Goal: Feedback & Contribution: Contribute content

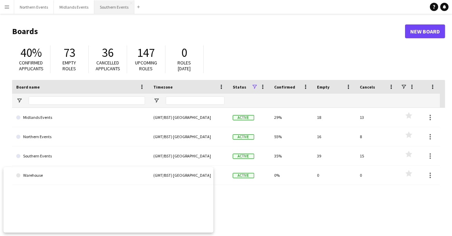
click at [112, 10] on button "Southern Events Close" at bounding box center [114, 6] width 40 height 13
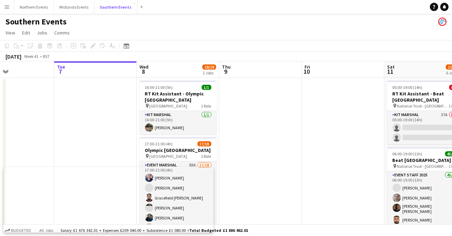
scroll to position [0, 200]
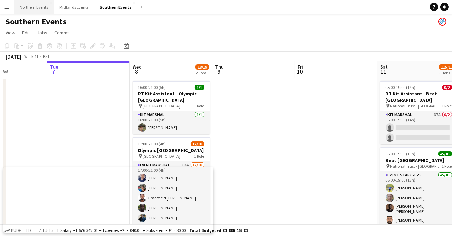
click at [41, 7] on button "Northern Events Close" at bounding box center [34, 6] width 40 height 13
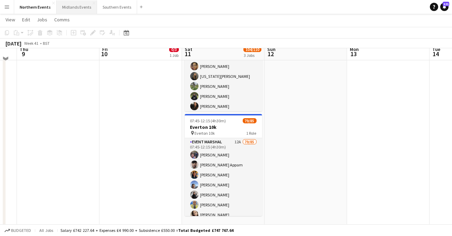
scroll to position [163, 0]
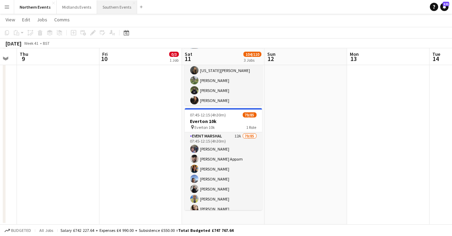
click at [110, 6] on button "Southern Events Close" at bounding box center [117, 6] width 40 height 13
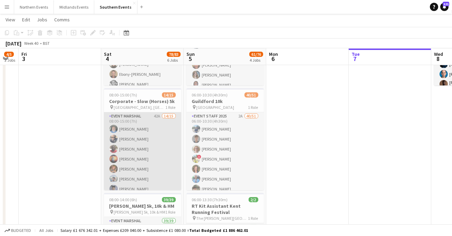
click at [152, 148] on app-card-role "Event Marshal 42A 14/15 08:00-15:00 (7h) [PERSON_NAME] [PERSON_NAME] [PERSON_NA…" at bounding box center [142, 196] width 77 height 166
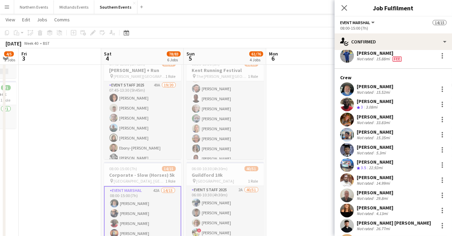
scroll to position [61, 0]
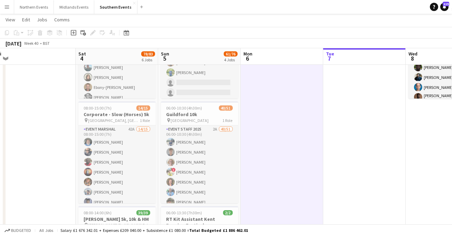
scroll to position [143, 0]
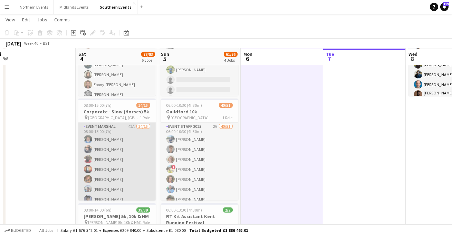
click at [100, 159] on app-card-role "Event Marshal 42A 14/15 08:00-15:00 (7h) [PERSON_NAME] [PERSON_NAME] [PERSON_NA…" at bounding box center [116, 206] width 77 height 166
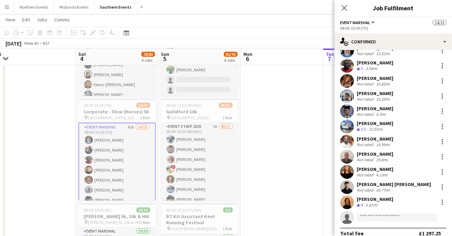
scroll to position [105, 0]
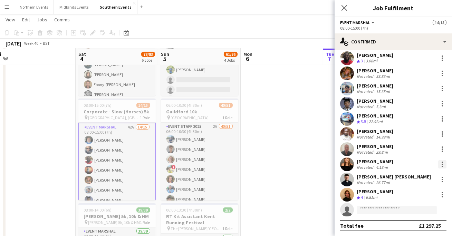
click at [445, 163] on div at bounding box center [442, 165] width 8 height 8
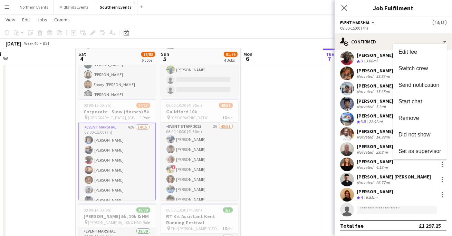
click at [268, 21] on div at bounding box center [226, 118] width 452 height 236
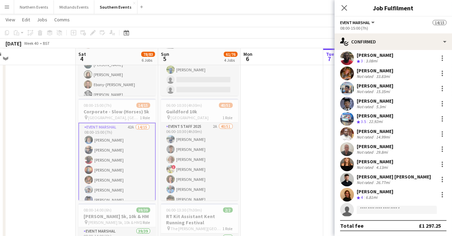
click at [7, 11] on button "Menu" at bounding box center [7, 7] width 14 height 14
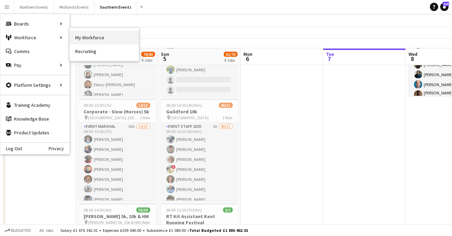
click at [85, 34] on link "My Workforce" at bounding box center [104, 38] width 69 height 14
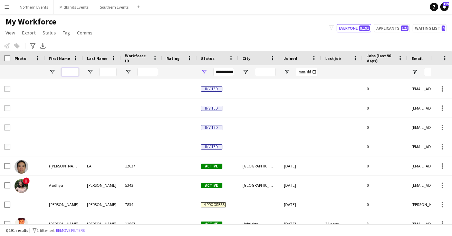
click at [64, 70] on input "First Name Filter Input" at bounding box center [69, 72] width 17 height 8
type input "*"
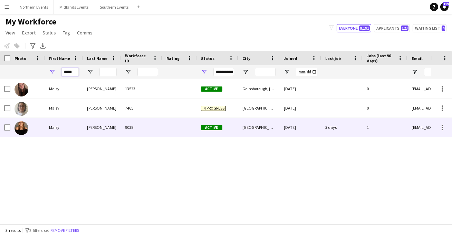
type input "*****"
click at [85, 127] on div "[PERSON_NAME]" at bounding box center [102, 127] width 38 height 19
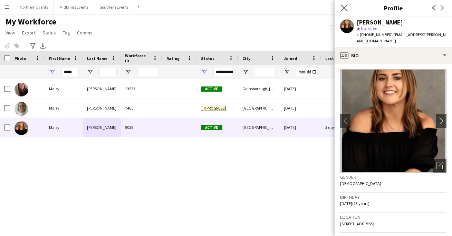
click at [348, 6] on app-icon "Close pop-in" at bounding box center [344, 8] width 10 height 10
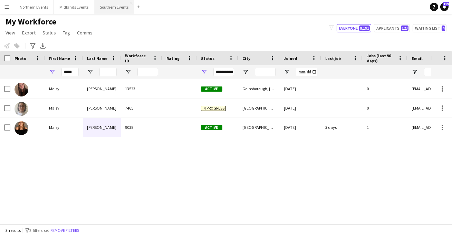
click at [115, 9] on button "Southern Events Close" at bounding box center [114, 6] width 40 height 13
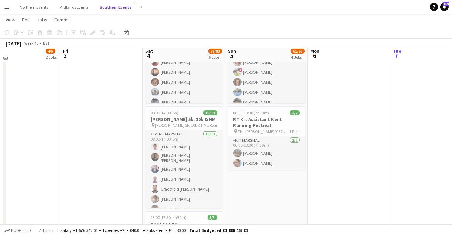
scroll to position [198, 0]
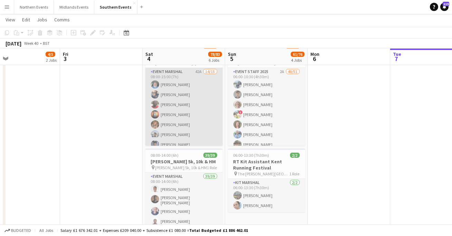
click at [192, 111] on app-card-role "Event Marshal 42A 14/15 08:00-15:00 (7h) [PERSON_NAME] [PERSON_NAME] [PERSON_NA…" at bounding box center [183, 151] width 77 height 166
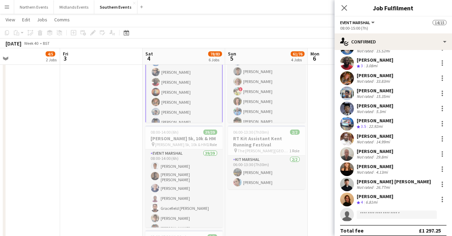
scroll to position [100, 0]
click at [443, 78] on div at bounding box center [442, 78] width 8 height 8
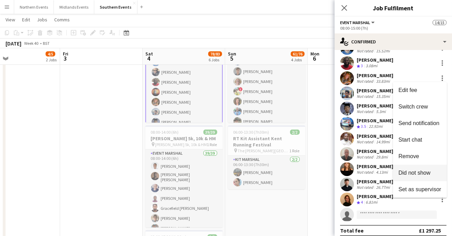
click at [408, 174] on span "Did not show" at bounding box center [414, 173] width 32 height 6
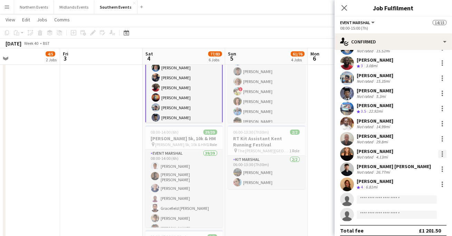
click at [441, 155] on div at bounding box center [442, 154] width 8 height 8
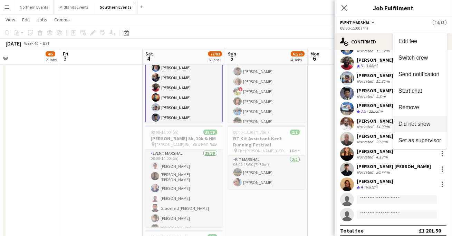
click at [405, 123] on span "Did not show" at bounding box center [414, 124] width 32 height 6
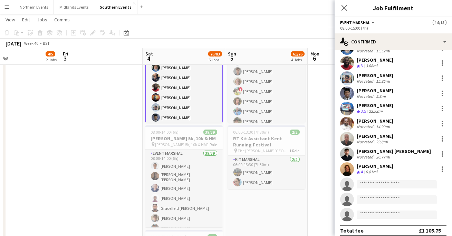
click at [108, 93] on app-date-cell at bounding box center [101, 135] width 83 height 558
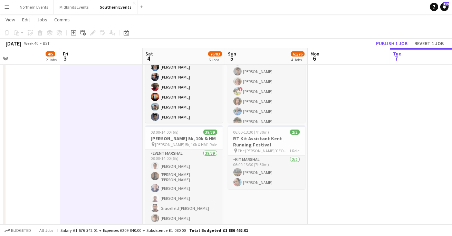
click at [8, 10] on button "Menu" at bounding box center [7, 7] width 14 height 14
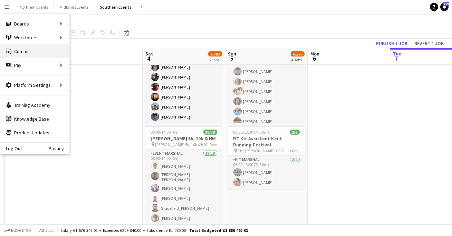
click at [32, 55] on link "Comms Comms" at bounding box center [34, 52] width 69 height 14
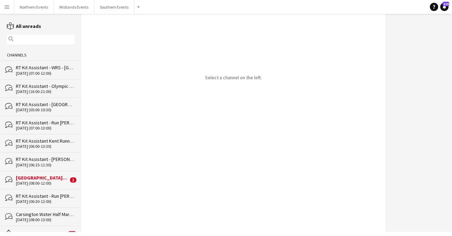
click at [5, 9] on app-icon "Menu" at bounding box center [7, 7] width 6 height 6
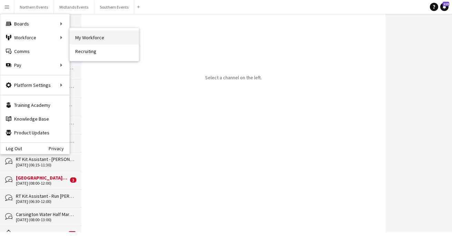
click at [93, 34] on link "My Workforce" at bounding box center [104, 38] width 69 height 14
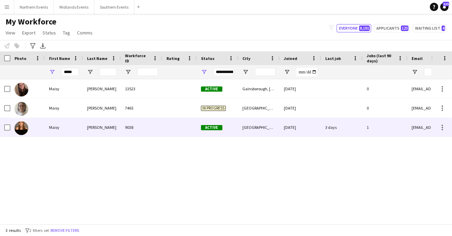
click at [132, 130] on div "9038" at bounding box center [141, 127] width 41 height 19
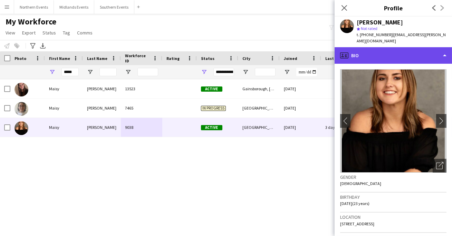
click at [416, 57] on div "profile Bio" at bounding box center [393, 55] width 117 height 17
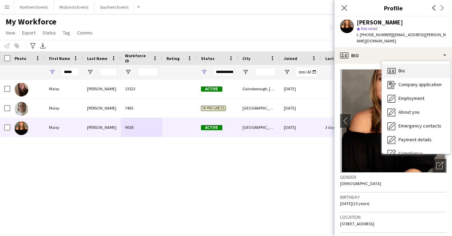
click at [416, 67] on div "Bio Bio" at bounding box center [416, 71] width 68 height 14
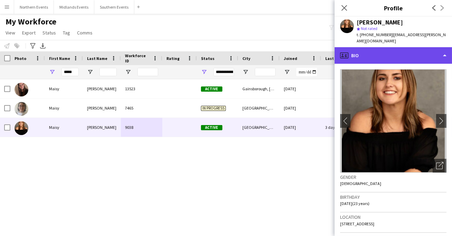
click at [412, 54] on div "profile Bio" at bounding box center [393, 55] width 117 height 17
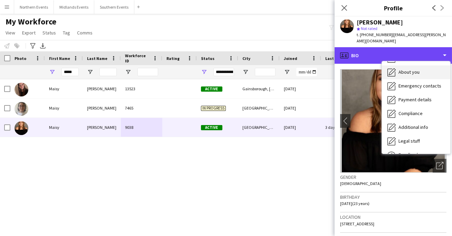
scroll to position [41, 0]
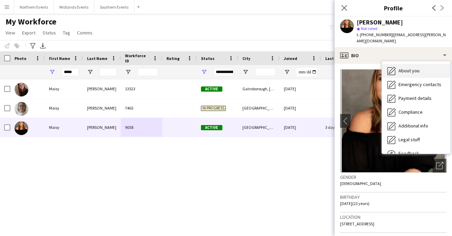
click at [409, 68] on div "About you About you" at bounding box center [416, 71] width 68 height 14
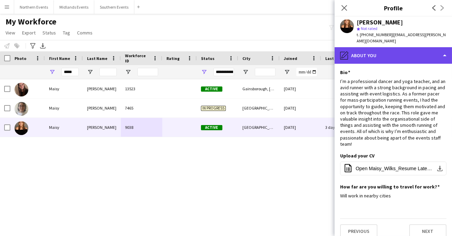
click at [401, 54] on div "pencil4 About you" at bounding box center [393, 55] width 117 height 17
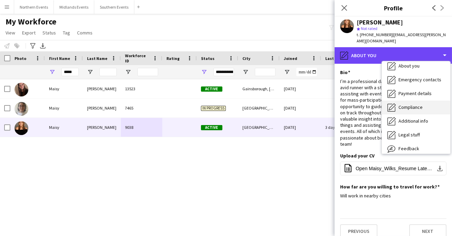
scroll to position [65, 0]
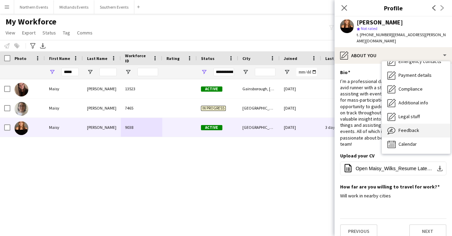
click at [404, 127] on span "Feedback" at bounding box center [408, 130] width 21 height 6
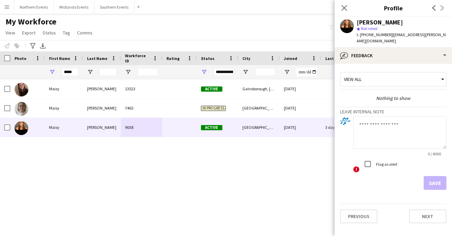
click at [380, 121] on textarea at bounding box center [399, 132] width 93 height 33
click at [373, 116] on textarea at bounding box center [399, 132] width 93 height 33
type textarea "*"
type textarea "**********"
click at [339, 132] on app-crew-profile-feedback-tab "**********" at bounding box center [393, 150] width 117 height 173
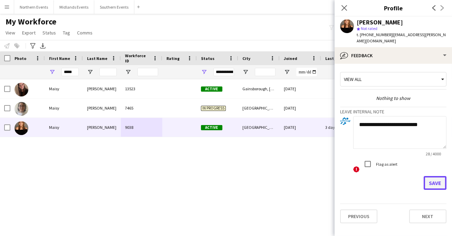
click at [442, 180] on button "Save" at bounding box center [435, 183] width 23 height 14
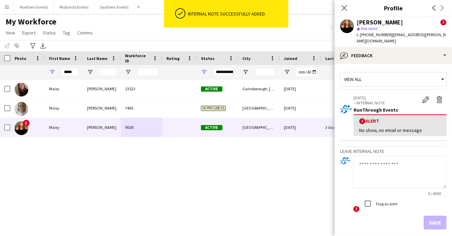
click at [358, 73] on div "View all" at bounding box center [389, 79] width 99 height 13
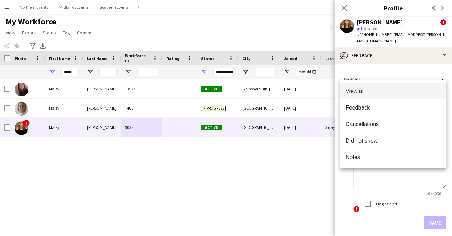
click at [358, 62] on div at bounding box center [226, 118] width 452 height 236
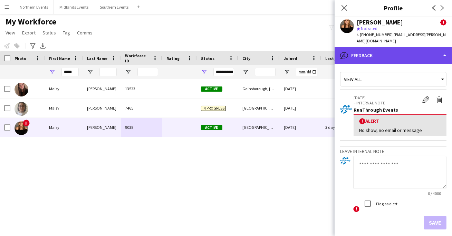
click at [368, 47] on div "bubble-pencil Feedback" at bounding box center [393, 55] width 117 height 17
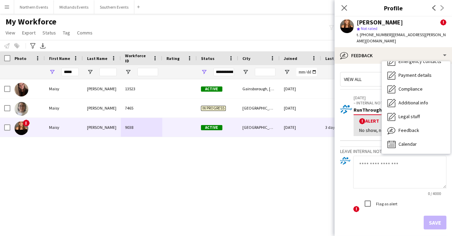
click at [344, 91] on app-crew-profile-feedback-alert "[DATE] – INTERNAL NOTE Edit alert Delete alert RunThrough Events ! Alert No sho…" at bounding box center [393, 116] width 106 height 50
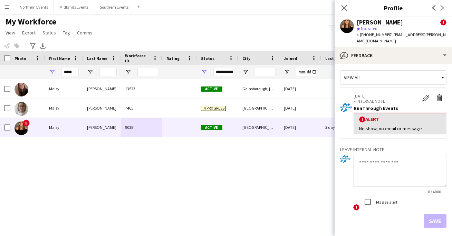
scroll to position [0, 0]
